Goal: Information Seeking & Learning: Learn about a topic

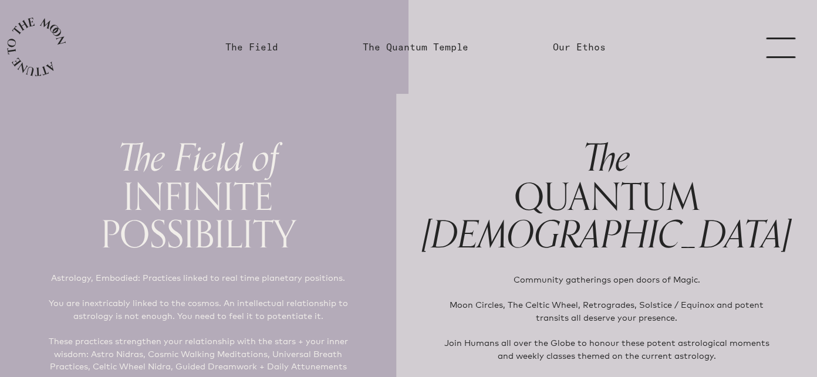
click at [785, 46] on link "menu" at bounding box center [787, 47] width 59 height 94
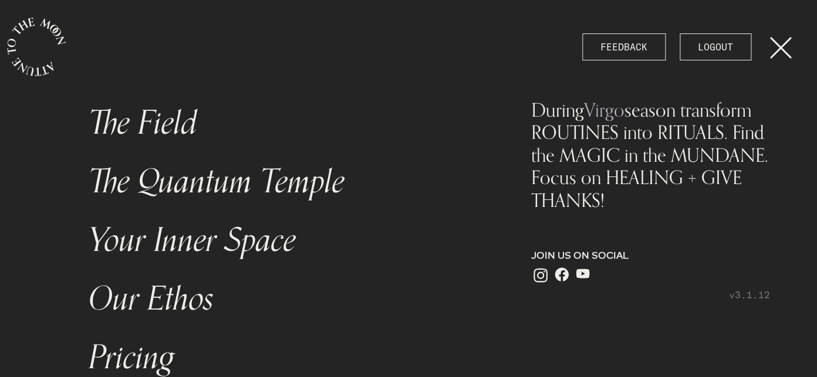
click at [200, 123] on link "The Field" at bounding box center [286, 123] width 408 height 59
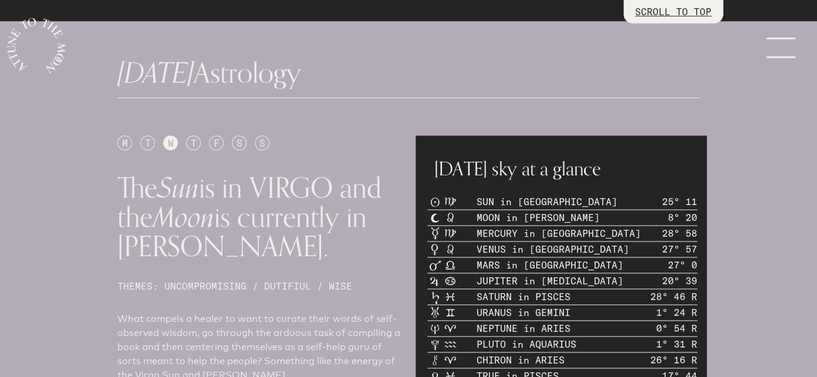
scroll to position [416, 0]
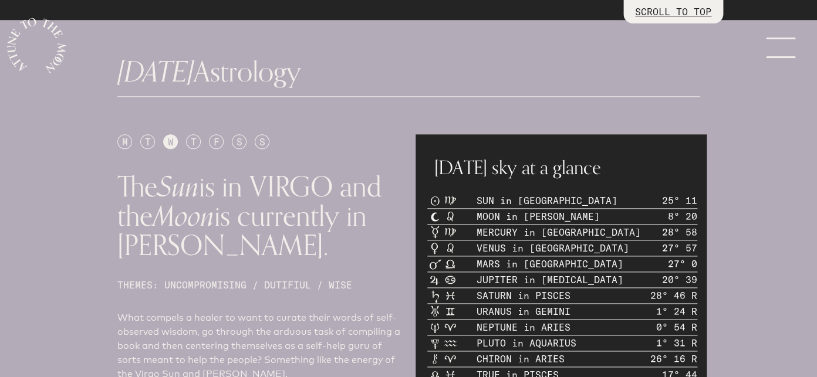
click at [239, 139] on div "S" at bounding box center [239, 141] width 15 height 15
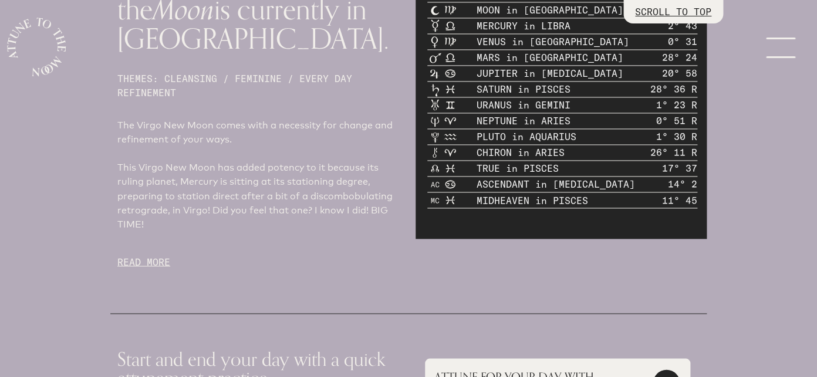
scroll to position [624, 0]
click at [160, 259] on p "READ MORE" at bounding box center [259, 260] width 284 height 14
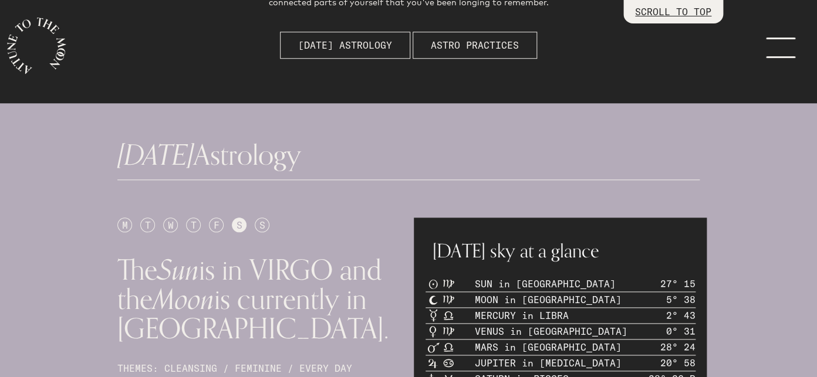
scroll to position [332, 0]
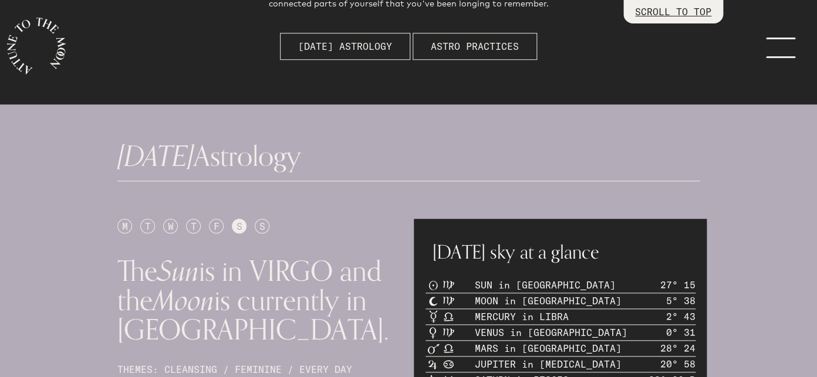
click at [268, 228] on div "S" at bounding box center [262, 226] width 15 height 15
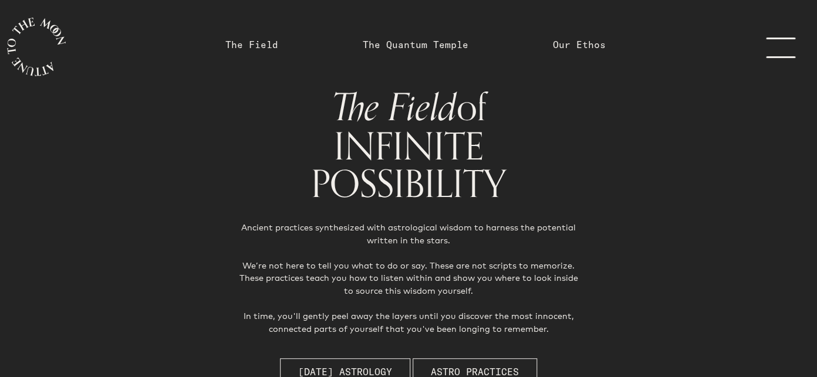
scroll to position [0, 0]
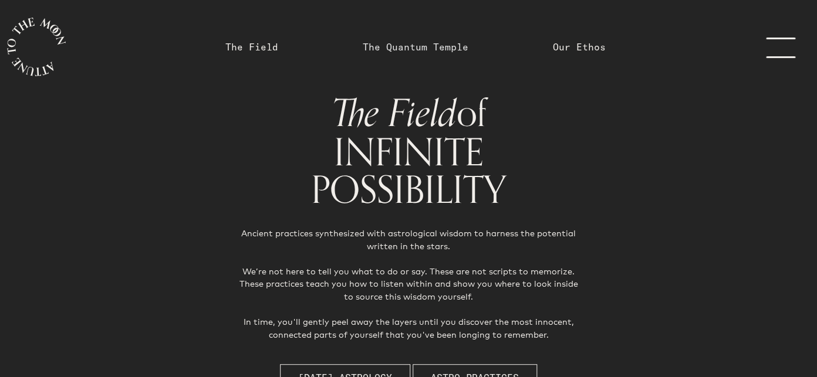
click at [442, 48] on link "The Quantum Temple" at bounding box center [416, 47] width 106 height 14
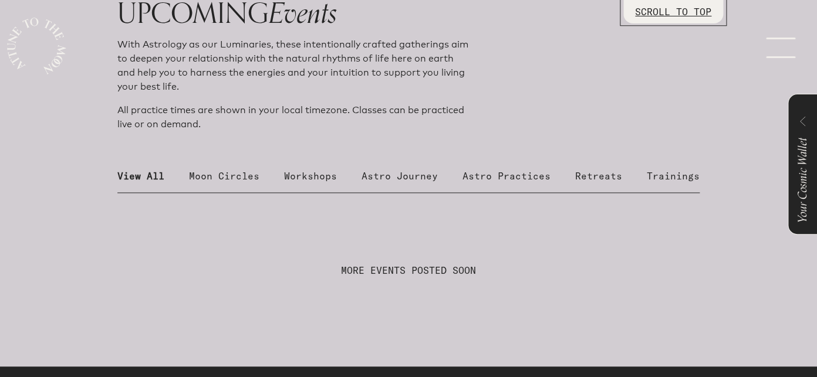
scroll to position [447, 0]
click at [241, 176] on p "Moon Circles" at bounding box center [224, 177] width 70 height 14
click at [322, 176] on p "Workshops" at bounding box center [310, 177] width 53 height 14
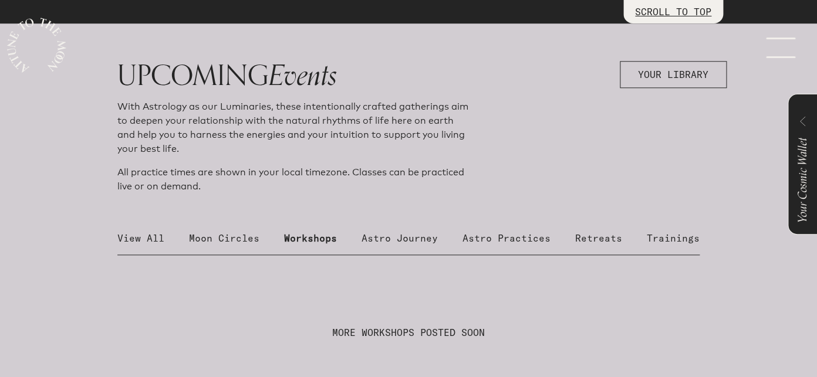
scroll to position [380, 0]
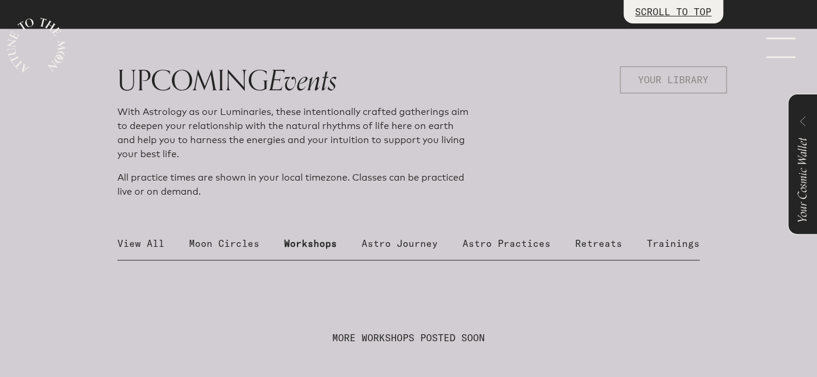
click at [691, 86] on span "YOUR LIBRARY" at bounding box center [673, 80] width 70 height 14
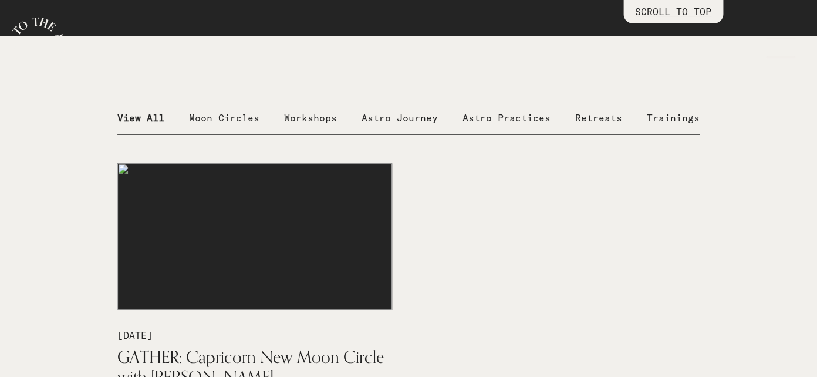
scroll to position [286, 0]
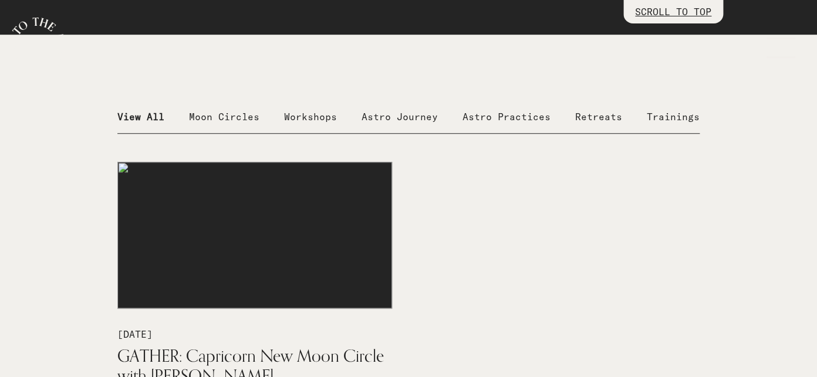
click at [239, 121] on p "Moon Circles" at bounding box center [224, 117] width 70 height 14
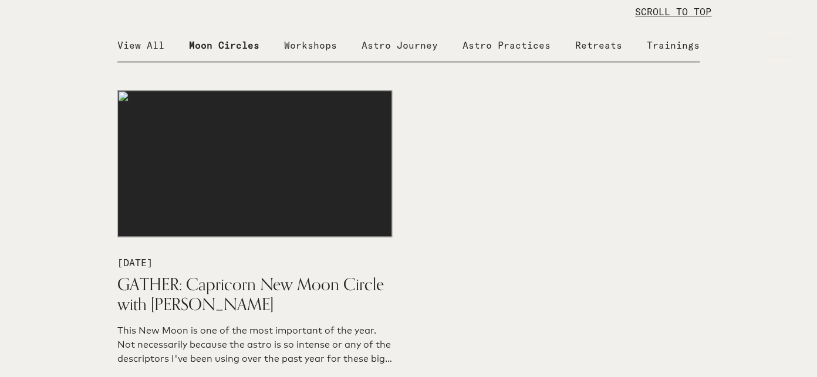
scroll to position [349, 0]
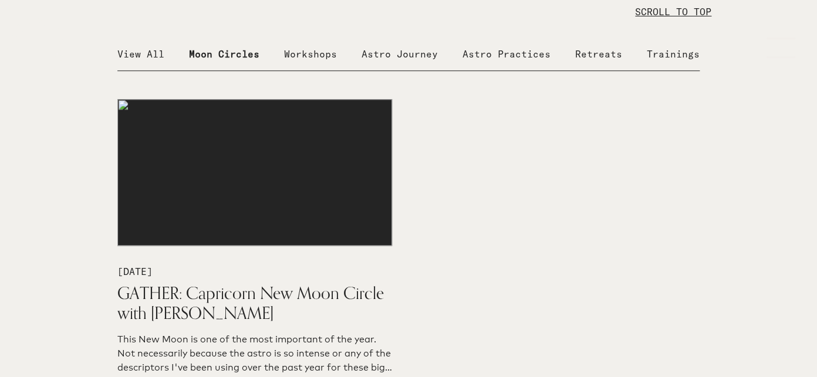
click at [320, 50] on p "Workshops" at bounding box center [310, 54] width 53 height 14
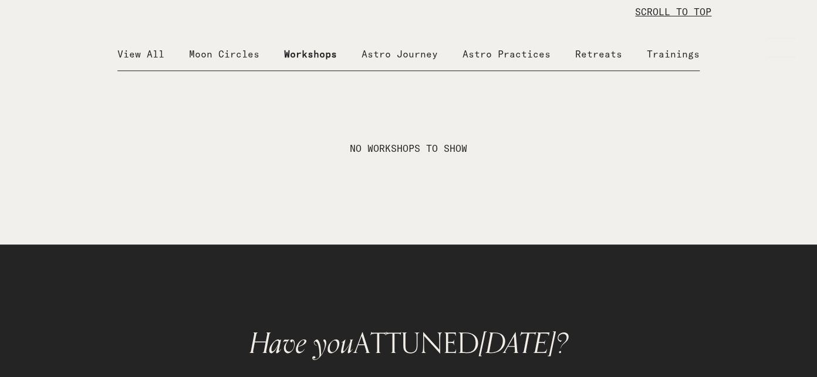
click at [405, 59] on p "Astro Journey" at bounding box center [399, 54] width 76 height 14
click at [528, 59] on p "Astro Practices" at bounding box center [506, 54] width 88 height 14
click at [619, 66] on div "View All Moon Circles Workshops Astro Journey Astro Practices Retreats Trainings" at bounding box center [408, 59] width 582 height 24
click at [611, 56] on p "Retreats" at bounding box center [598, 54] width 47 height 14
click at [663, 59] on p "Trainings" at bounding box center [673, 54] width 53 height 14
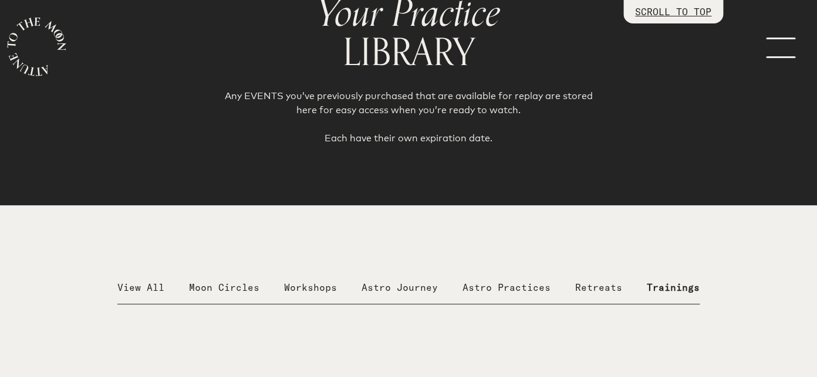
scroll to position [0, 0]
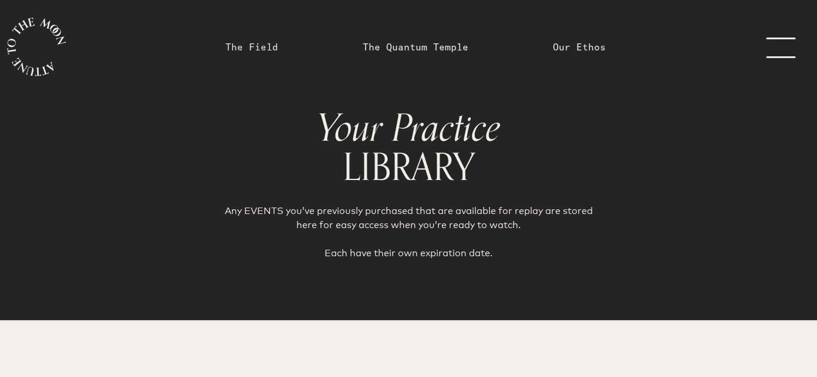
click at [263, 48] on link "The Field" at bounding box center [251, 47] width 53 height 14
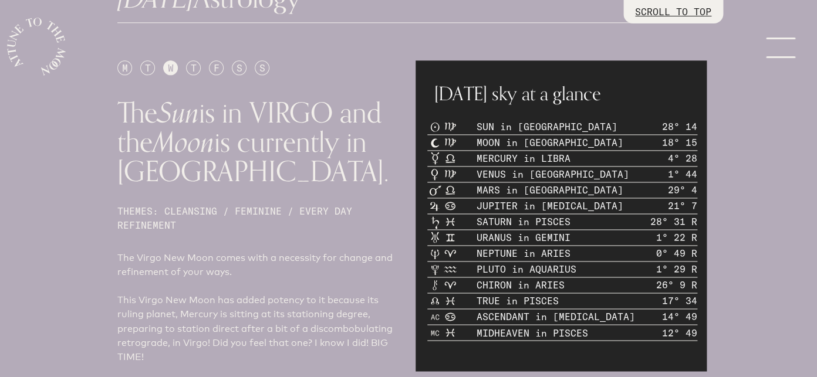
scroll to position [491, 0]
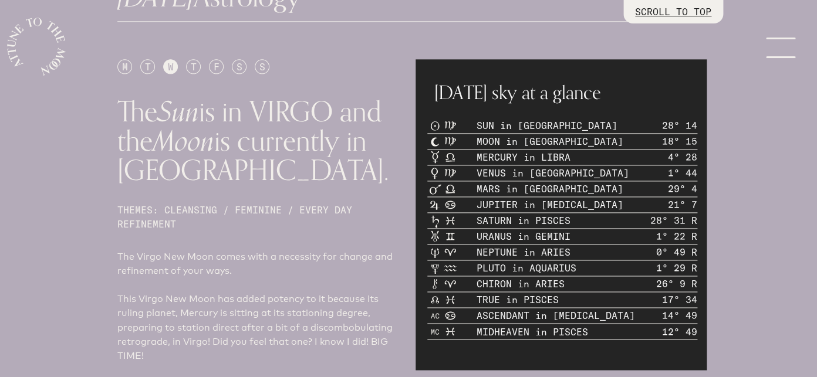
click at [552, 144] on p "MOON in [GEOGRAPHIC_DATA]" at bounding box center [549, 141] width 147 height 14
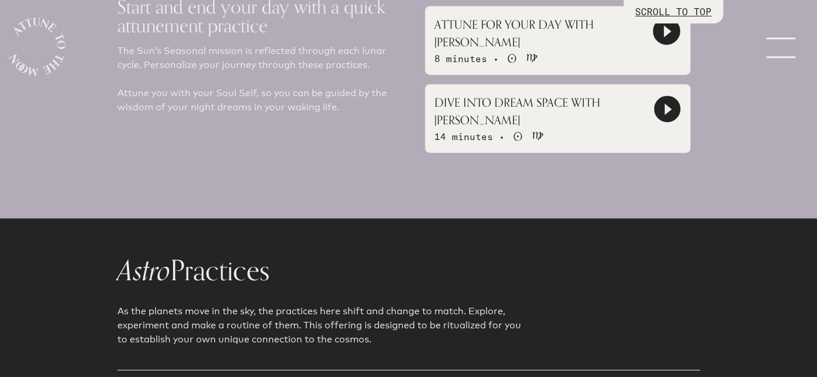
scroll to position [973, 0]
